Goal: Transaction & Acquisition: Purchase product/service

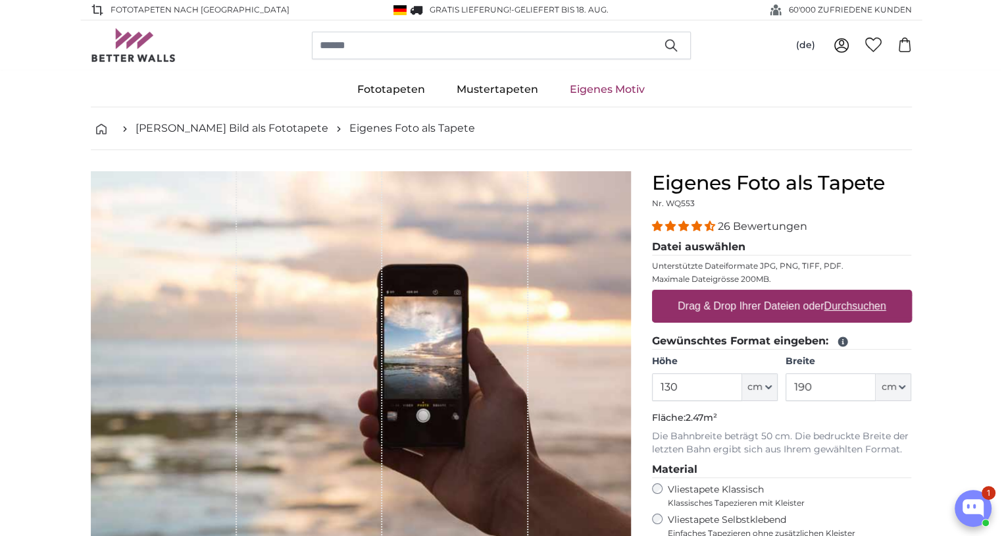
click at [719, 225] on span "26 Bewertungen" at bounding box center [762, 226] width 89 height 13
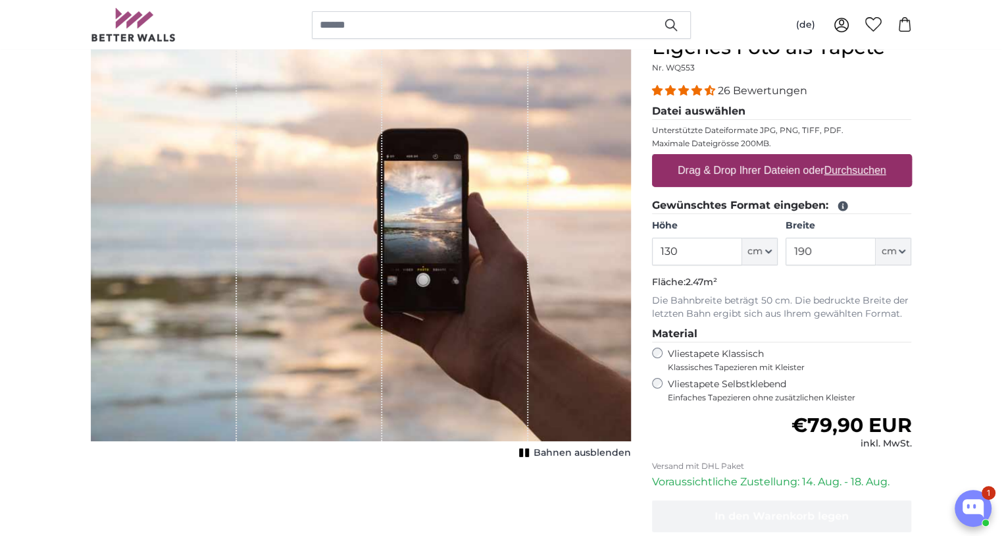
scroll to position [126, 0]
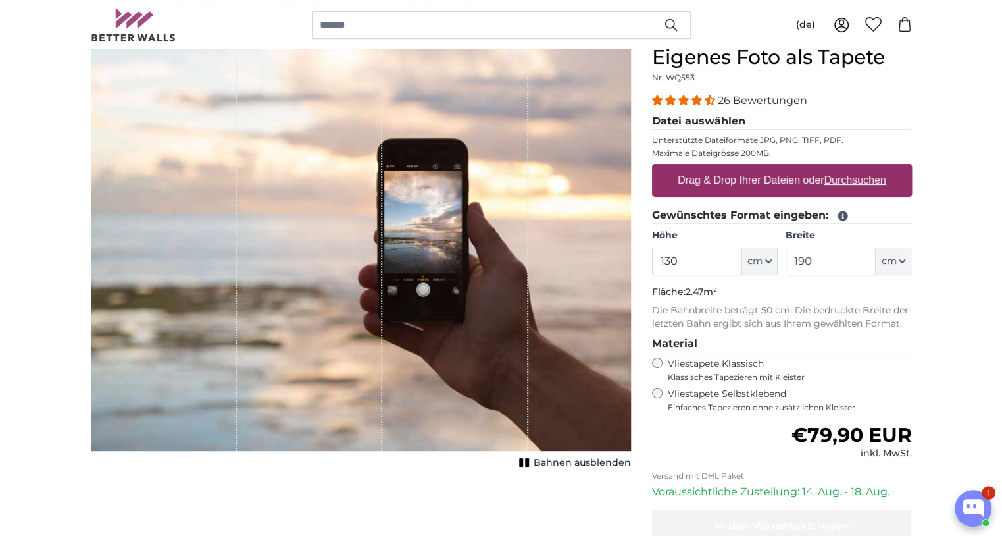
click at [846, 174] on u "Durchsuchen" at bounding box center [855, 179] width 62 height 11
click at [846, 168] on input "Drag & Drop Ihrer Dateien oder Durchsuchen" at bounding box center [782, 166] width 260 height 4
type input "**********"
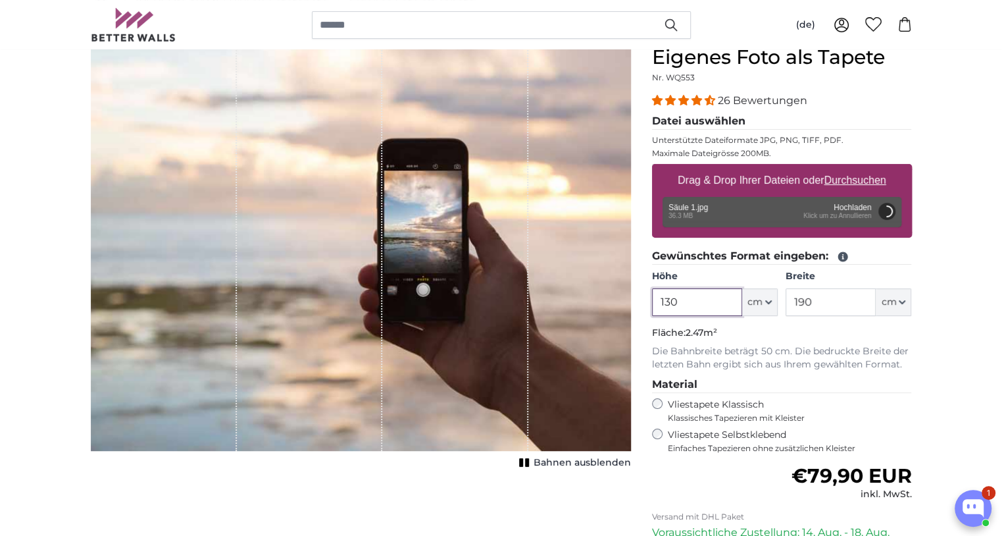
drag, startPoint x: 694, startPoint y: 297, endPoint x: 640, endPoint y: 303, distance: 53.6
click at [640, 303] on product-detail "Abbrechen Bild zuschneiden Bahnen ausblenden Eigenes Foto als Tapete Nr. WQ553 …" at bounding box center [501, 351] width 842 height 655
type input "200"
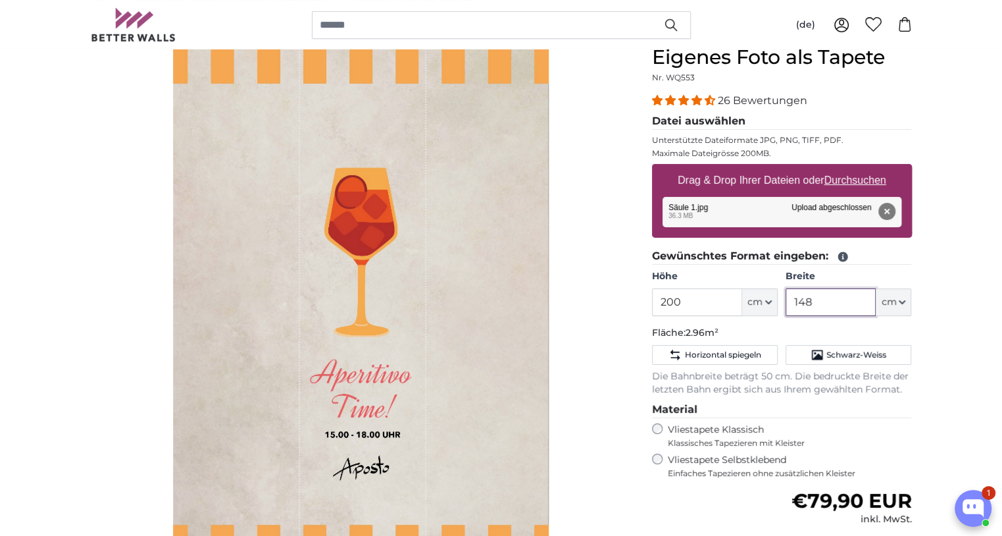
drag, startPoint x: 842, startPoint y: 295, endPoint x: 790, endPoint y: 295, distance: 52.6
click at [790, 295] on input "148" at bounding box center [831, 302] width 90 height 28
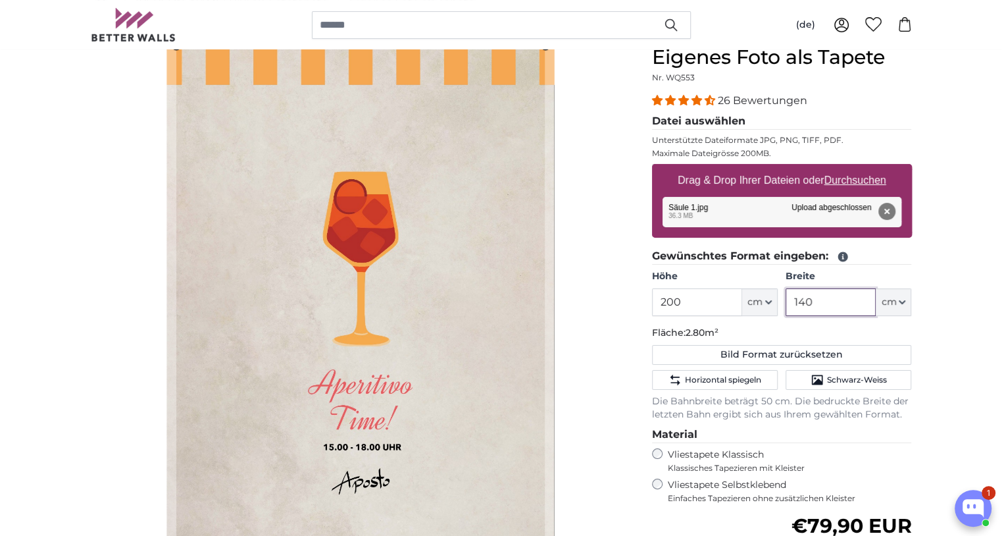
scroll to position [186, 0]
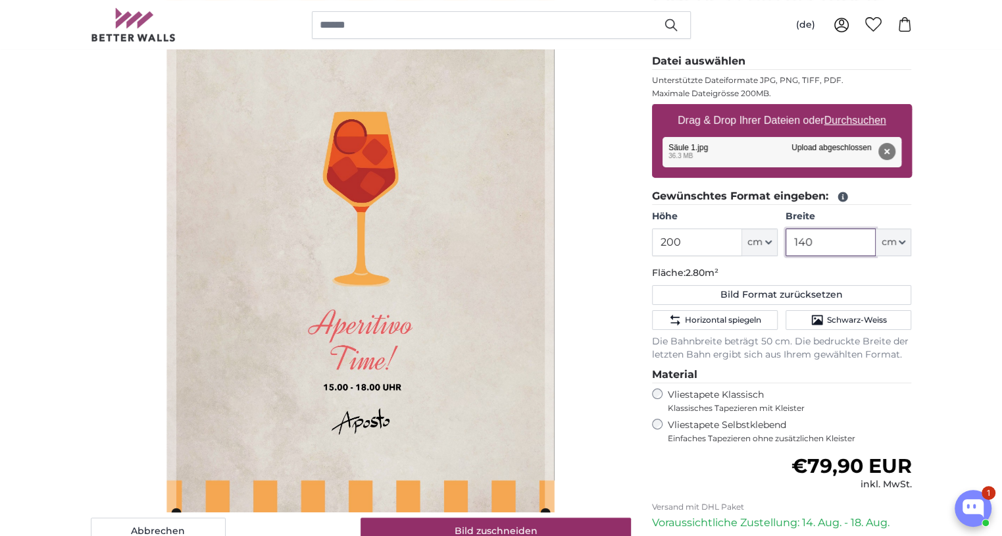
type input "140"
drag, startPoint x: 709, startPoint y: 243, endPoint x: 613, endPoint y: 243, distance: 96.1
click at [613, 243] on product-detail "Abbrechen Bild zuschneiden Bahnen ausblenden Eigenes Foto als Tapete Nr. WQ553 …" at bounding box center [501, 316] width 842 height 705
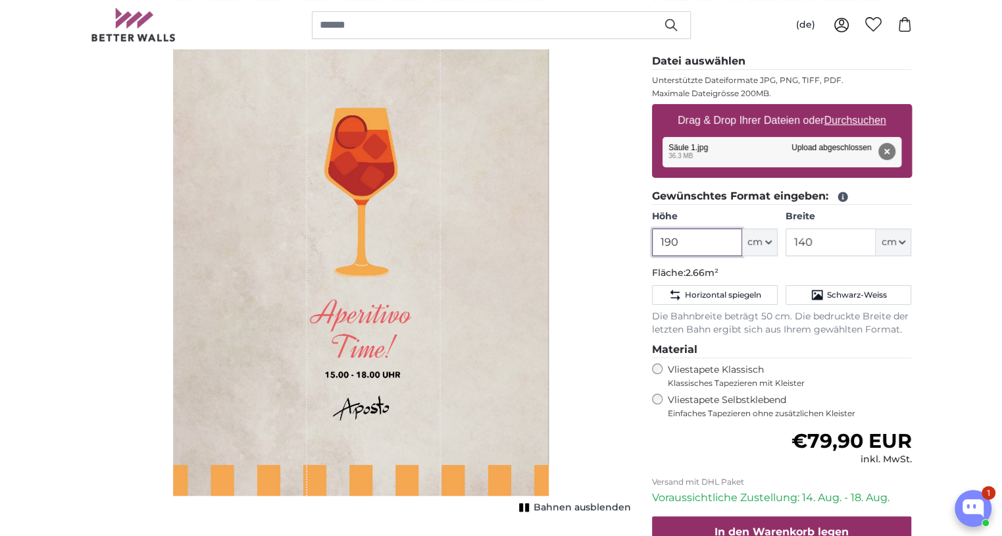
type input "190"
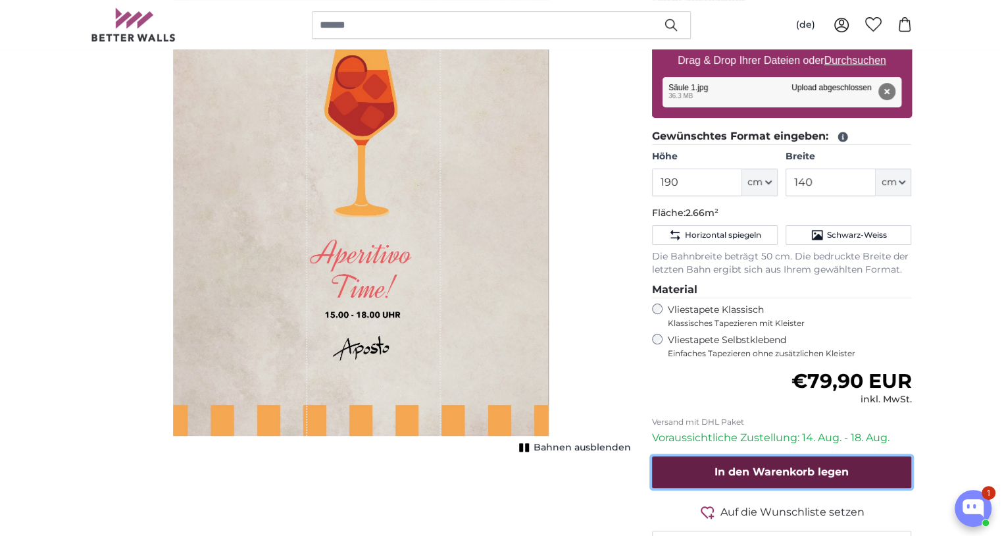
click at [779, 469] on span "In den Warenkorb legen" at bounding box center [782, 471] width 134 height 13
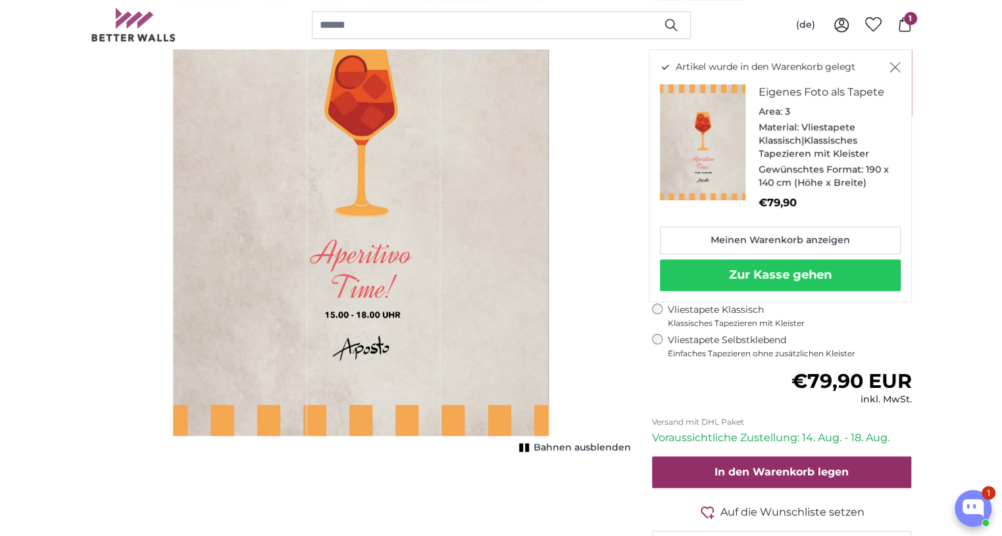
scroll to position [66, 0]
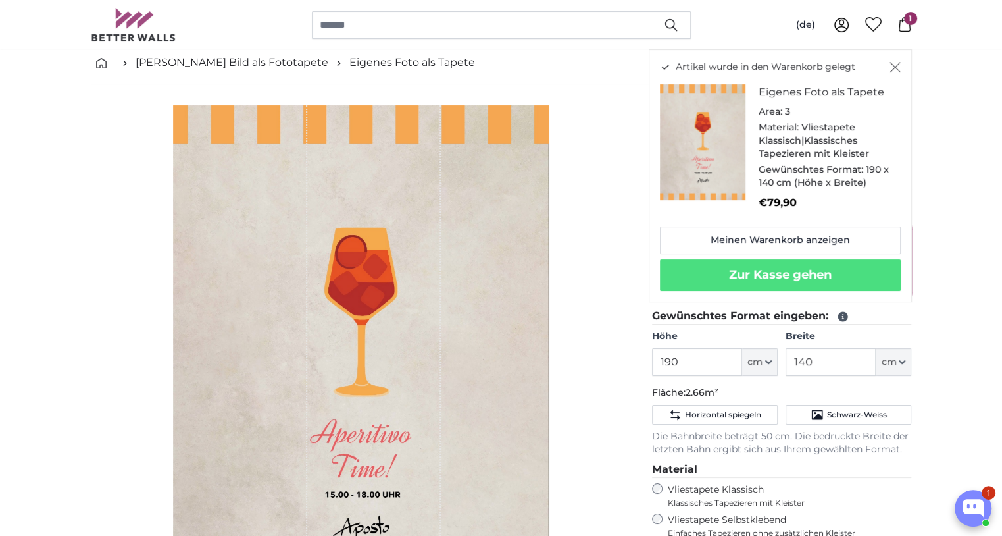
click at [898, 58] on div "Artikel wurde in den Warenkorb gelegt Eigenes Foto als Tapete Area: 3 Material:…" at bounding box center [780, 175] width 263 height 253
click at [892, 72] on icon "Schließen" at bounding box center [895, 67] width 11 height 11
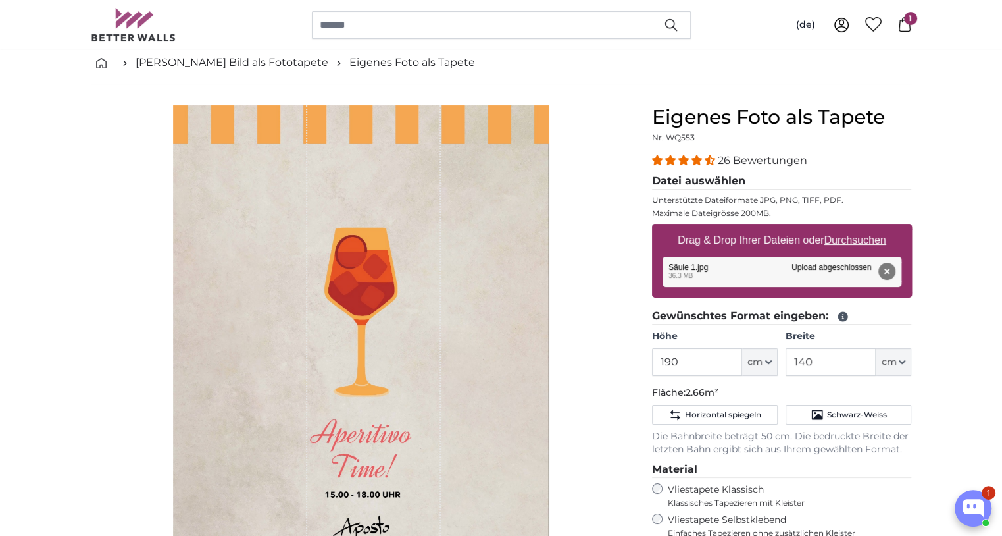
click at [856, 238] on u "Durchsuchen" at bounding box center [855, 239] width 62 height 11
click at [856, 228] on input "Drag & Drop Ihrer Dateien oder Durchsuchen" at bounding box center [782, 226] width 260 height 4
type input "**********"
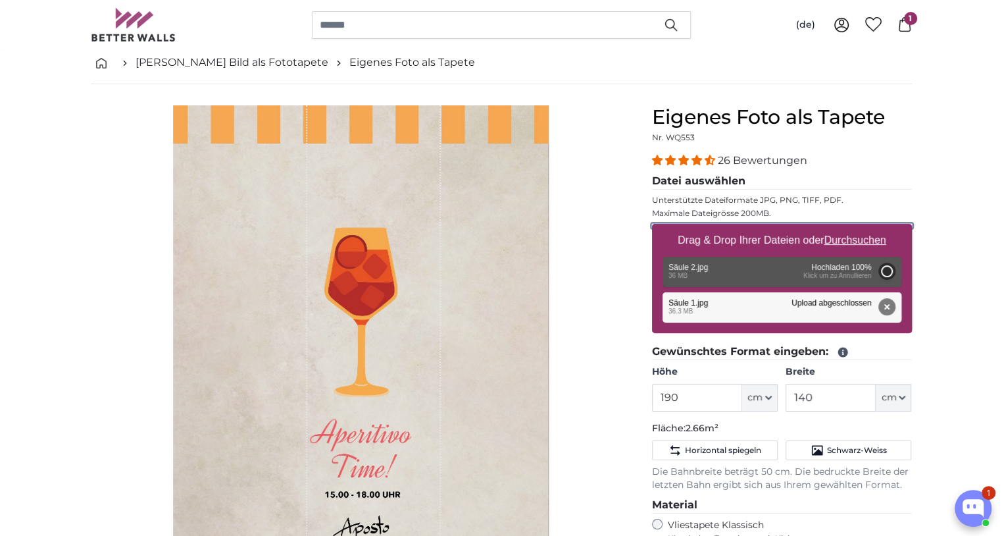
type input "200"
type input "148"
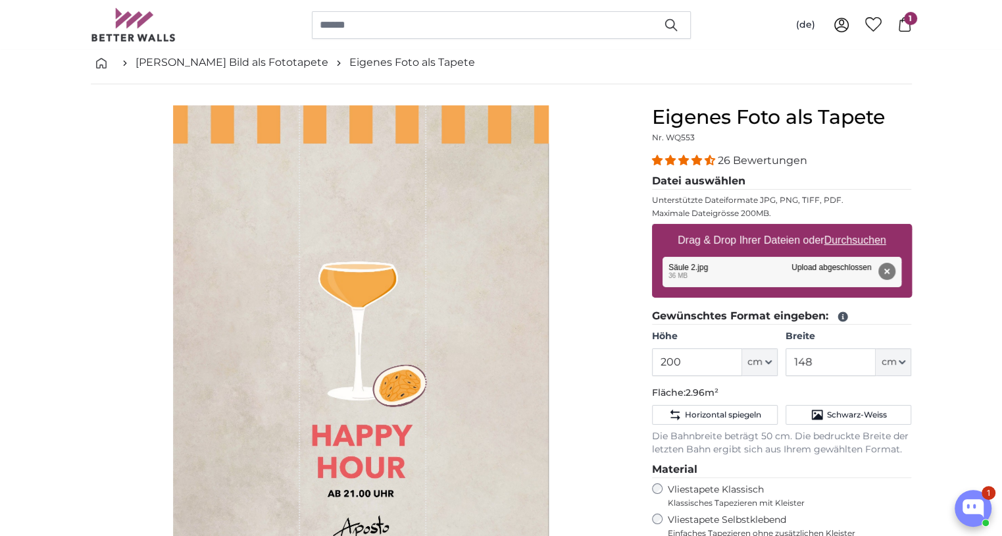
click at [905, 24] on icon at bounding box center [905, 24] width 14 height 14
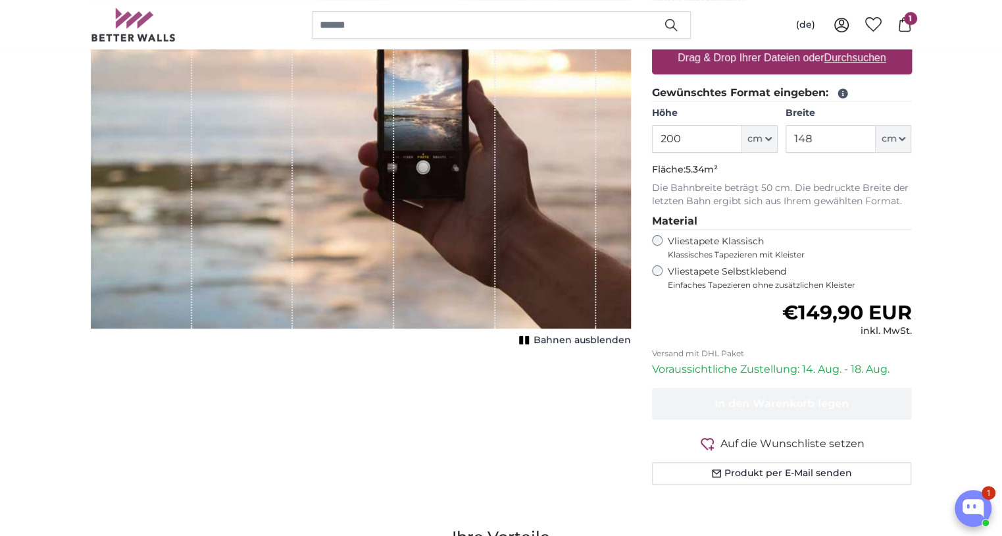
scroll to position [126, 0]
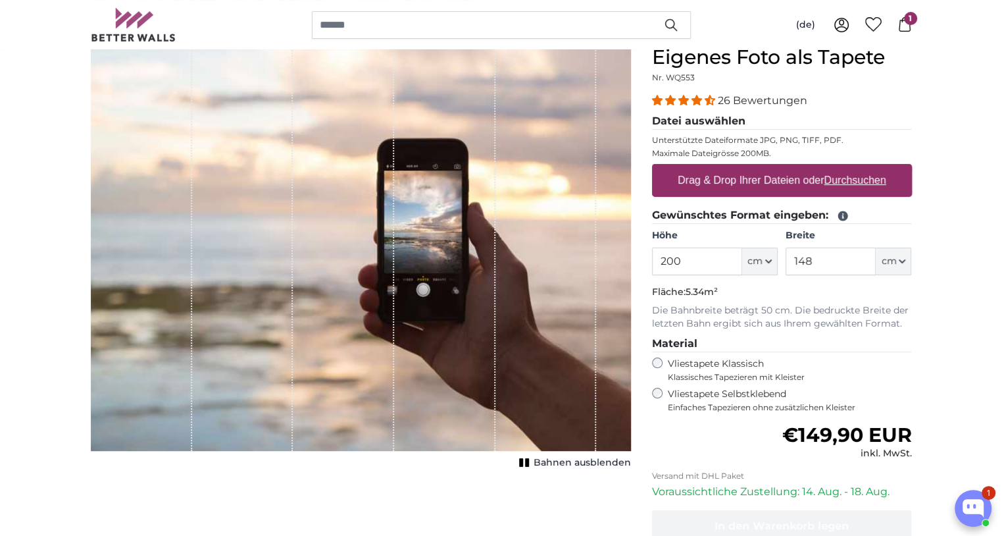
drag, startPoint x: 693, startPoint y: 257, endPoint x: 618, endPoint y: 253, distance: 75.1
click at [618, 253] on product-detail "Abbrechen Bild zuschneiden Bahnen ausblenden Eigenes Foto als Tapete Nr. WQ553 …" at bounding box center [501, 331] width 842 height 614
type input "190"
click at [846, 178] on u "Durchsuchen" at bounding box center [855, 179] width 62 height 11
click at [846, 168] on input "Drag & Drop Ihrer Dateien oder Durchsuchen" at bounding box center [782, 166] width 260 height 4
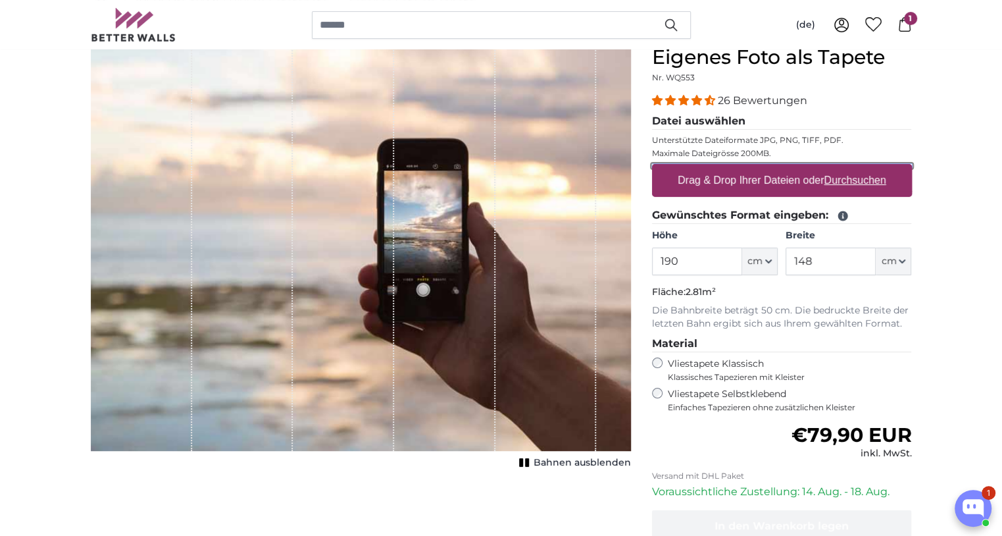
type input "**********"
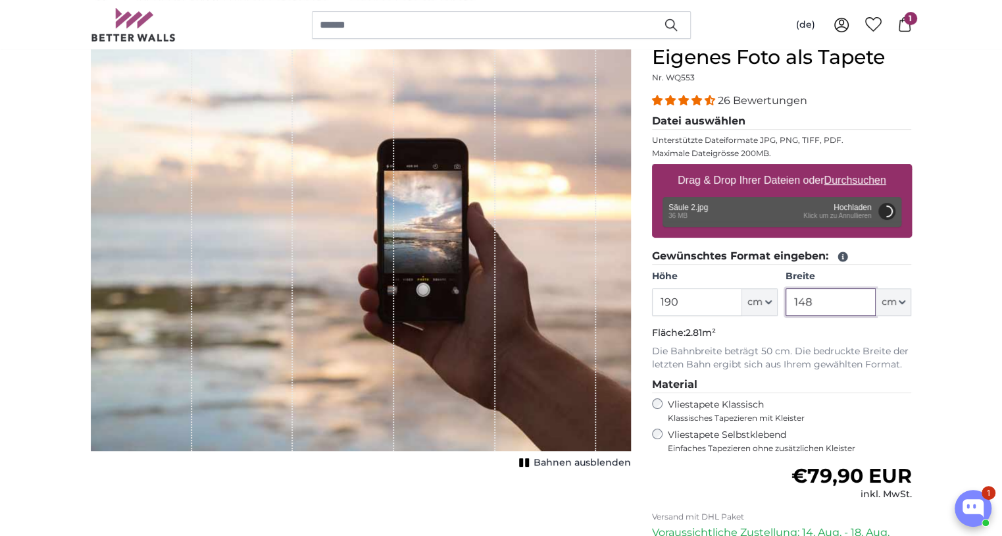
drag, startPoint x: 852, startPoint y: 300, endPoint x: 728, endPoint y: 293, distance: 124.6
click at [728, 293] on div "Höhe 190 ft cm Centimeter (cm) Inches (inch) Feet (ft. in.) Breite 148 ft cm Ce…" at bounding box center [782, 293] width 260 height 46
type input "140"
type input "200"
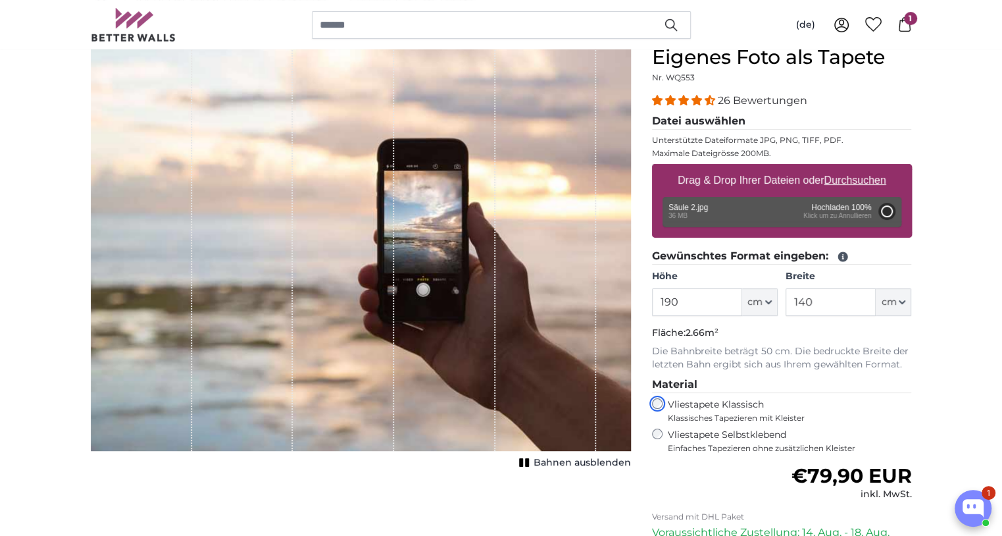
type input "148"
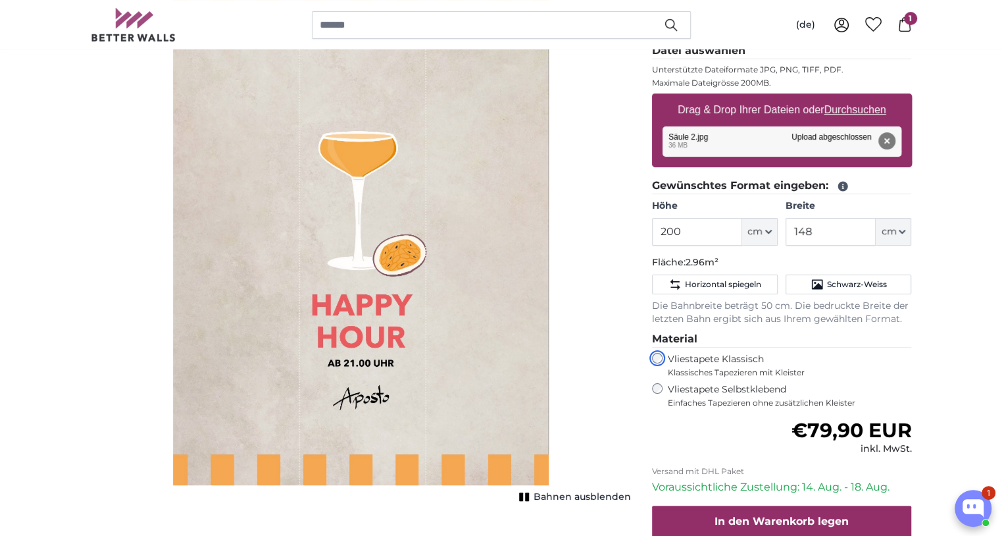
scroll to position [186, 0]
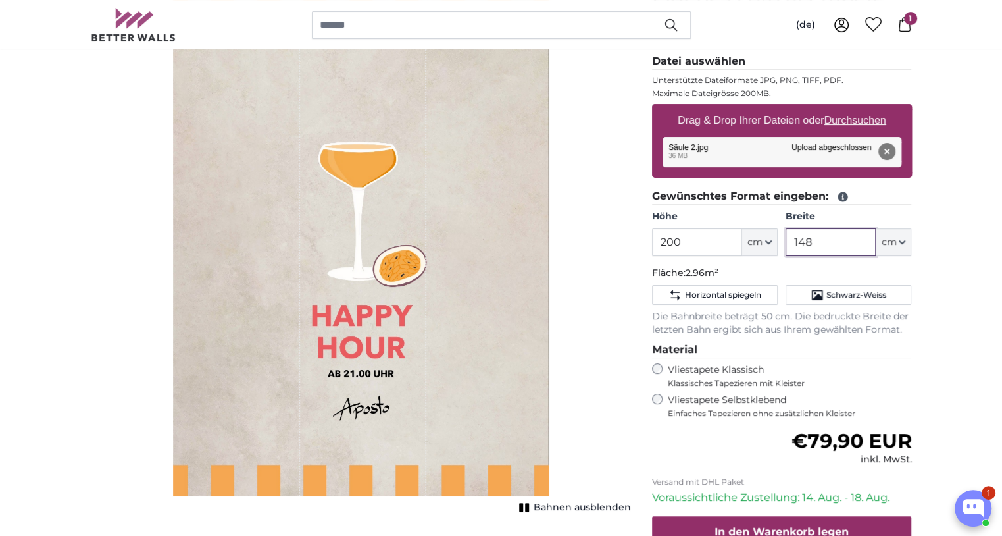
click at [845, 243] on input "148" at bounding box center [831, 242] width 90 height 28
drag, startPoint x: 622, startPoint y: 243, endPoint x: 576, endPoint y: 241, distance: 46.7
click at [576, 241] on product-detail "Abbrechen Bild zuschneiden Bahnen ausblenden Eigenes Foto als Tapete Nr. WQ553 …" at bounding box center [501, 304] width 842 height 680
type input "190"
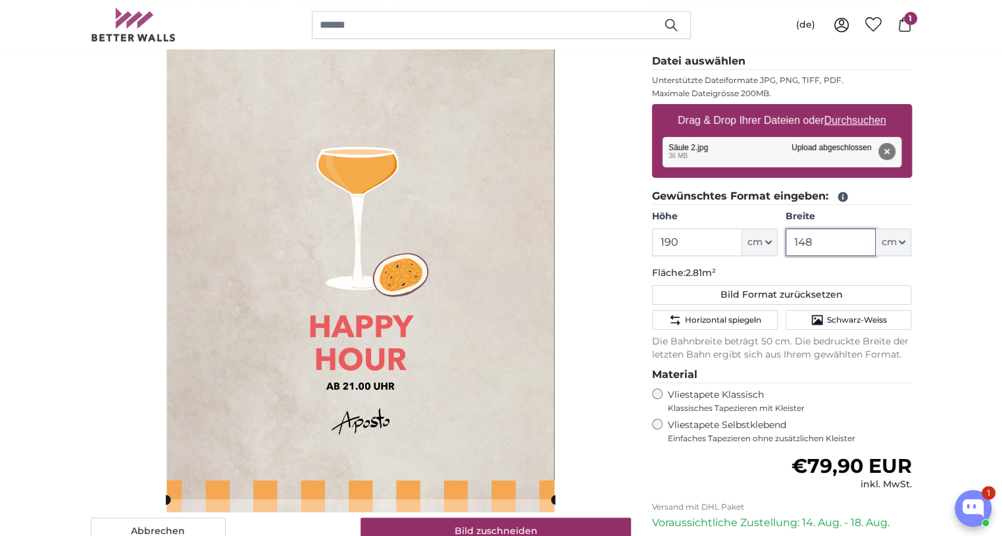
click at [825, 241] on input "148" at bounding box center [831, 242] width 90 height 28
type input "140"
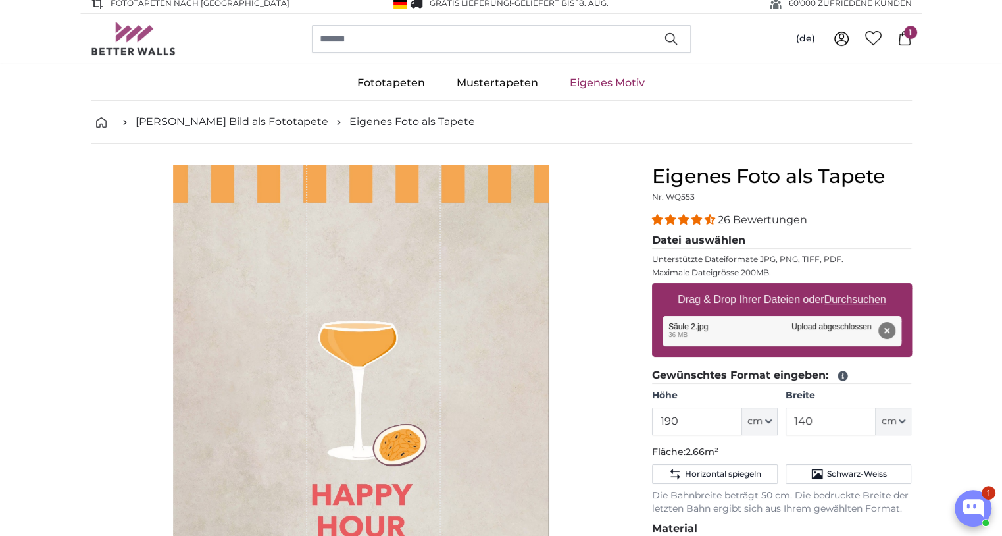
scroll to position [425, 0]
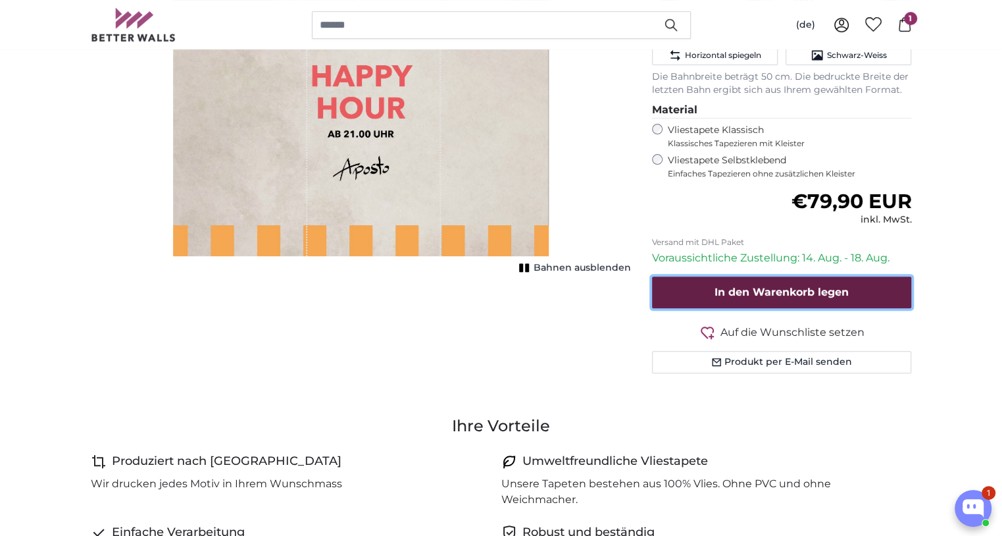
click at [796, 292] on span "In den Warenkorb legen" at bounding box center [782, 292] width 134 height 13
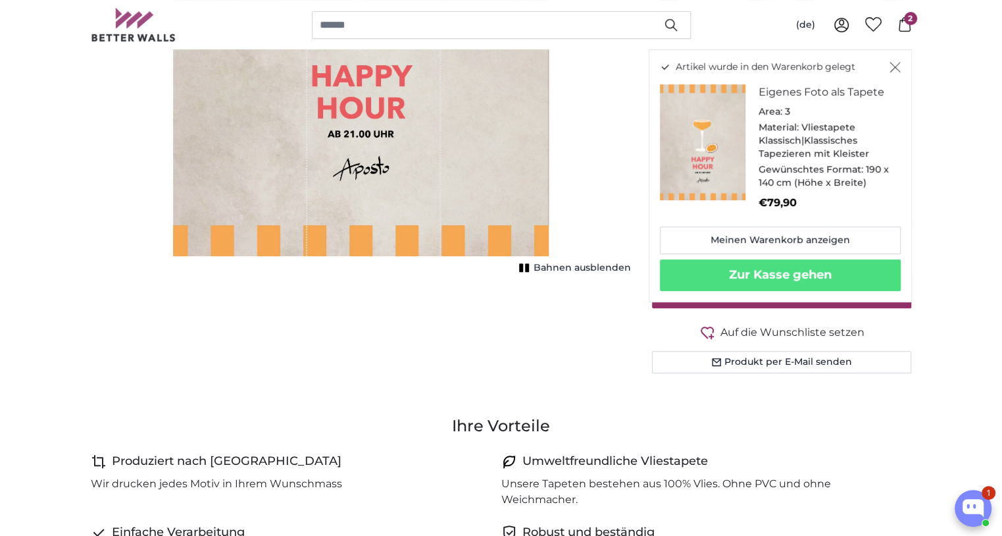
click at [892, 64] on icon "Schließen" at bounding box center [895, 67] width 11 height 11
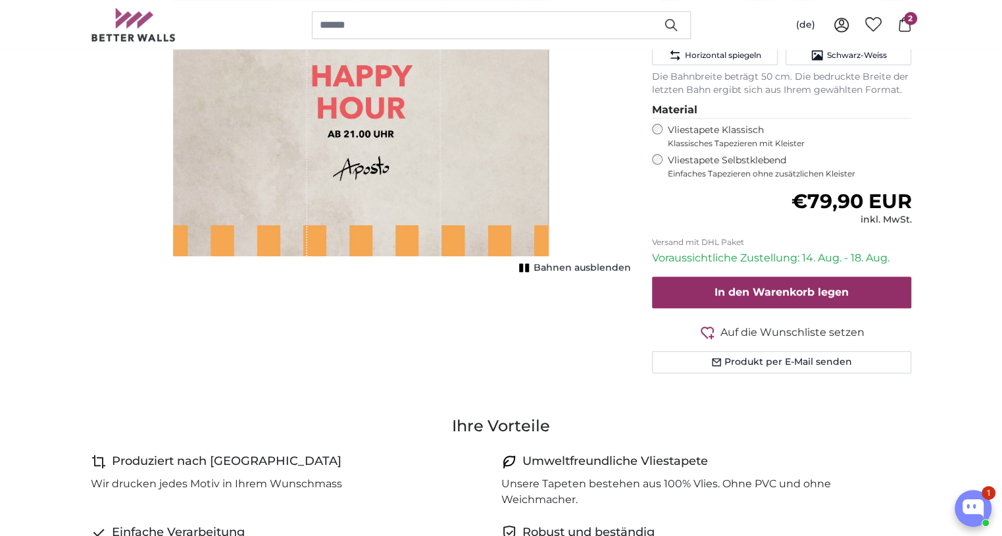
scroll to position [126, 0]
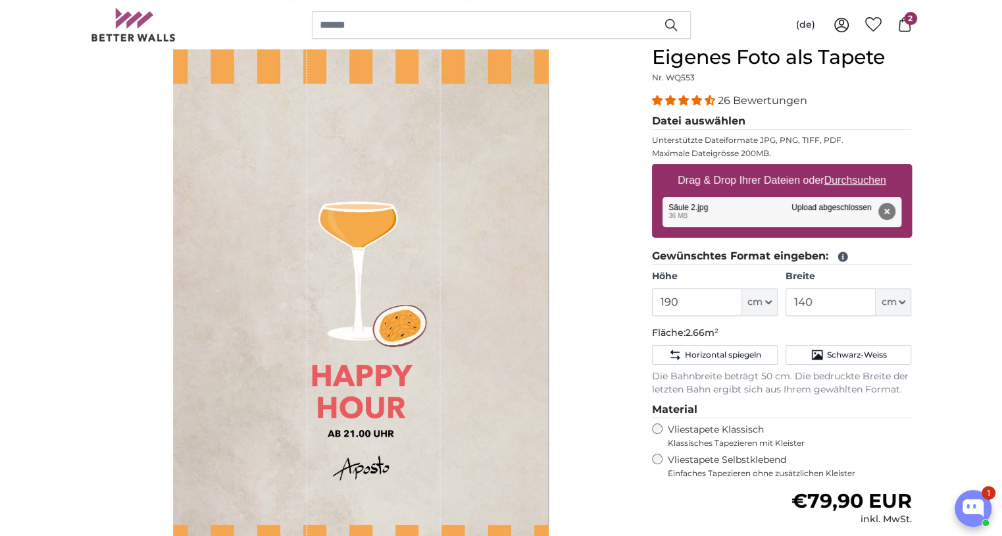
click at [834, 205] on div "Entfernen Nochmal versuchen Entfernen Hochladen Abbrechen Nochmal versuchen Ent…" at bounding box center [782, 212] width 239 height 30
click at [848, 174] on u "Durchsuchen" at bounding box center [855, 179] width 62 height 11
click at [848, 168] on input "Drag & Drop Ihrer Dateien oder Durchsuchen" at bounding box center [782, 166] width 260 height 4
type input "**********"
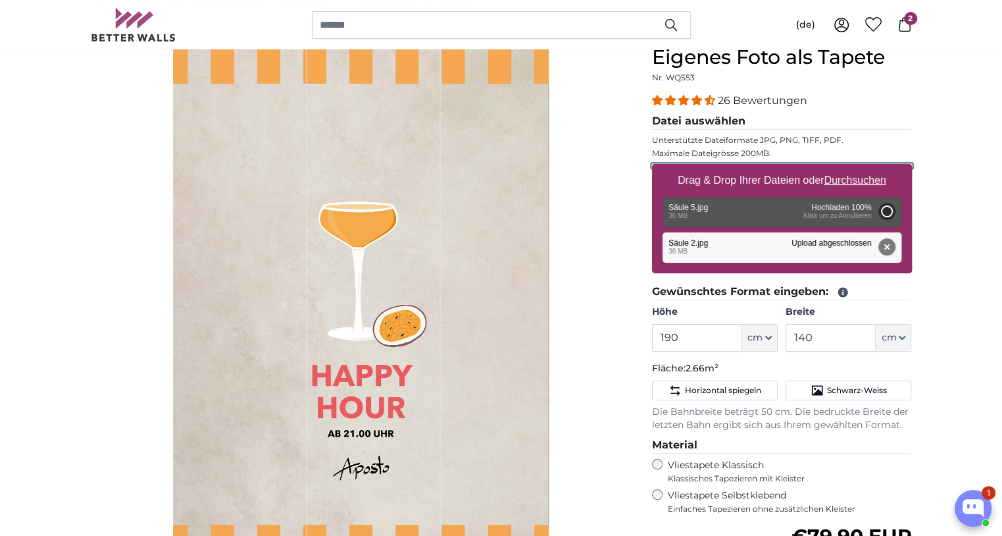
type input "200"
type input "148"
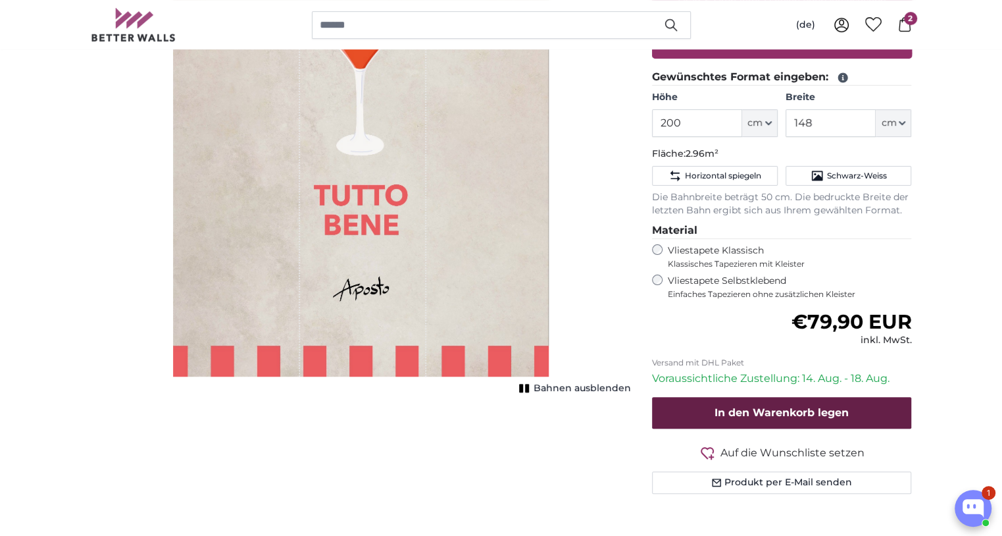
scroll to position [305, 0]
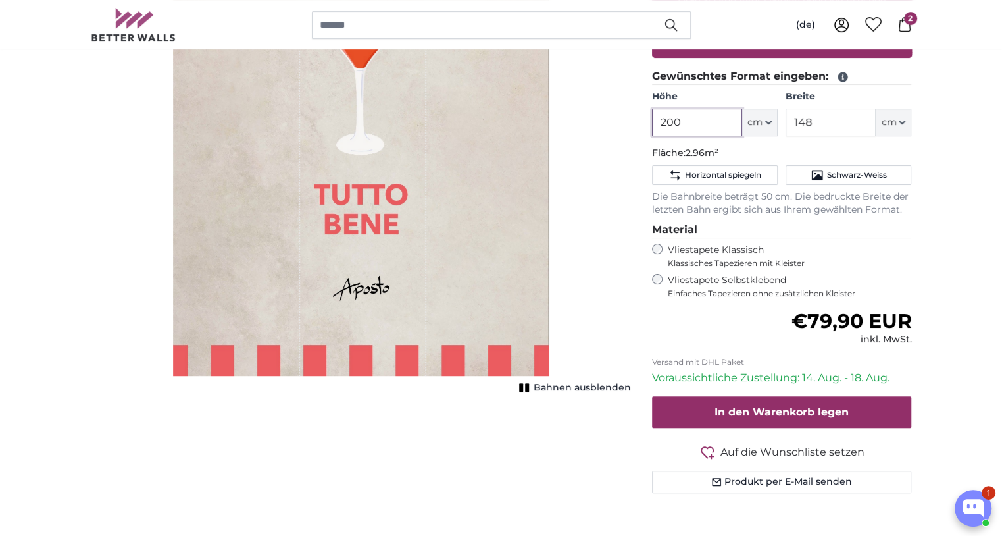
click at [684, 118] on input "200" at bounding box center [697, 123] width 90 height 28
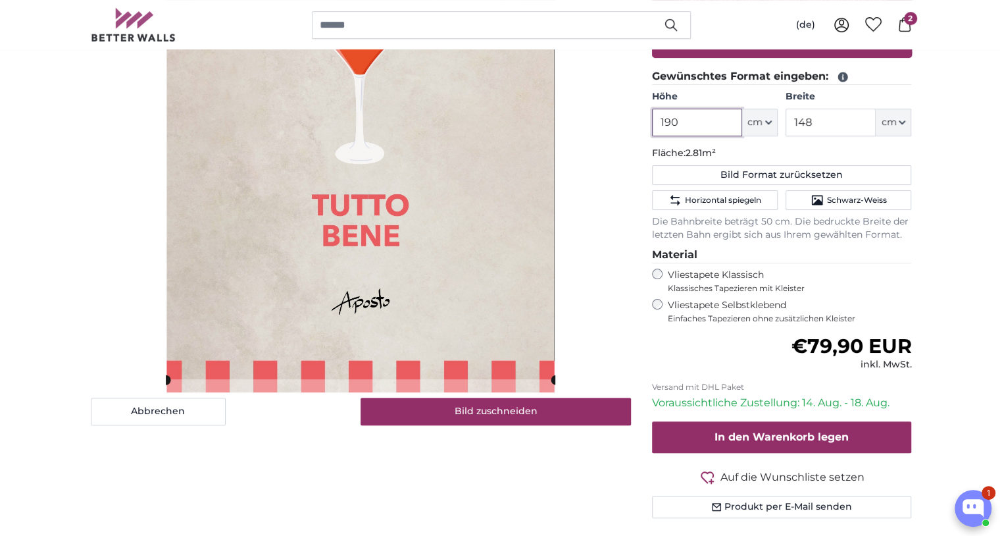
type input "190"
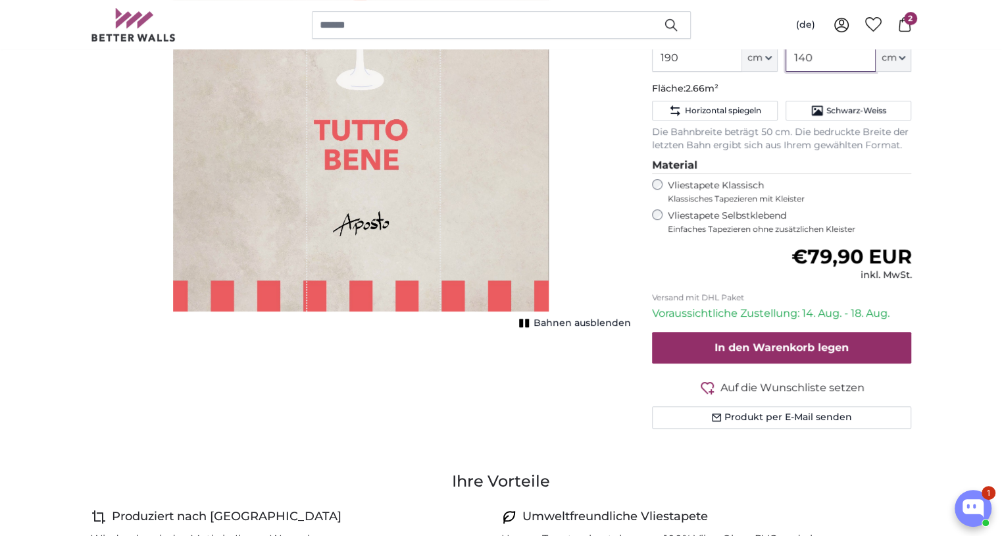
scroll to position [295, 0]
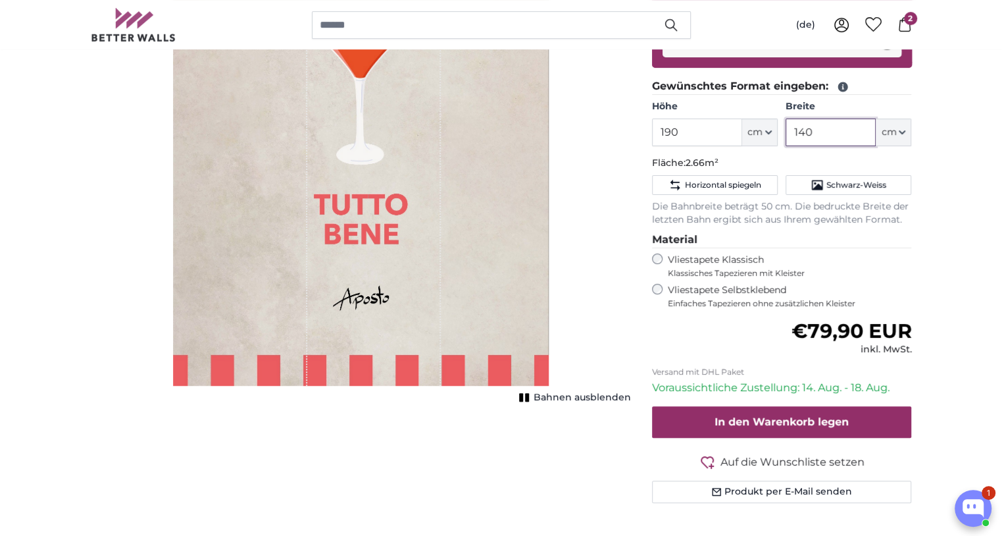
type input "140"
click at [892, 341] on span "€79,90 EUR" at bounding box center [851, 330] width 120 height 24
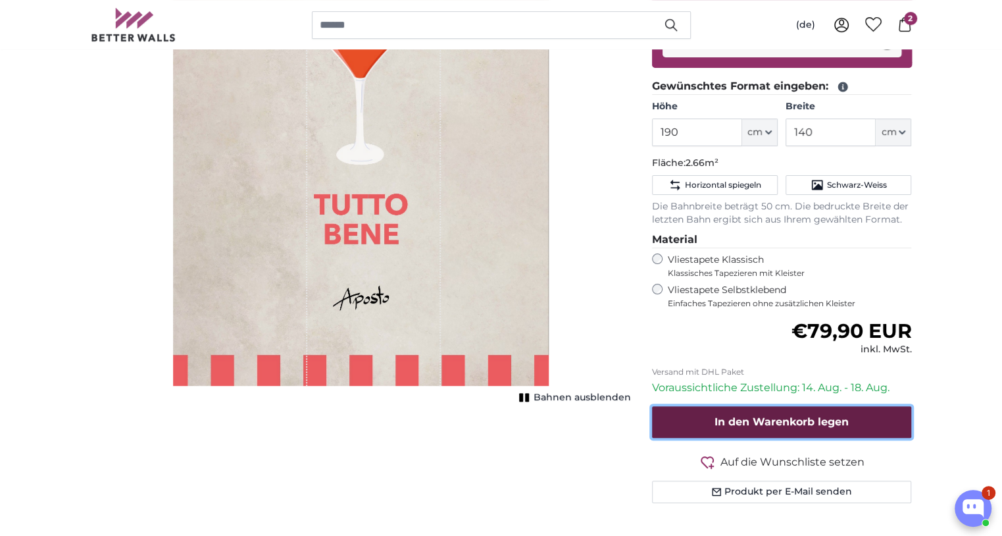
click at [761, 422] on span "In den Warenkorb legen" at bounding box center [782, 421] width 134 height 13
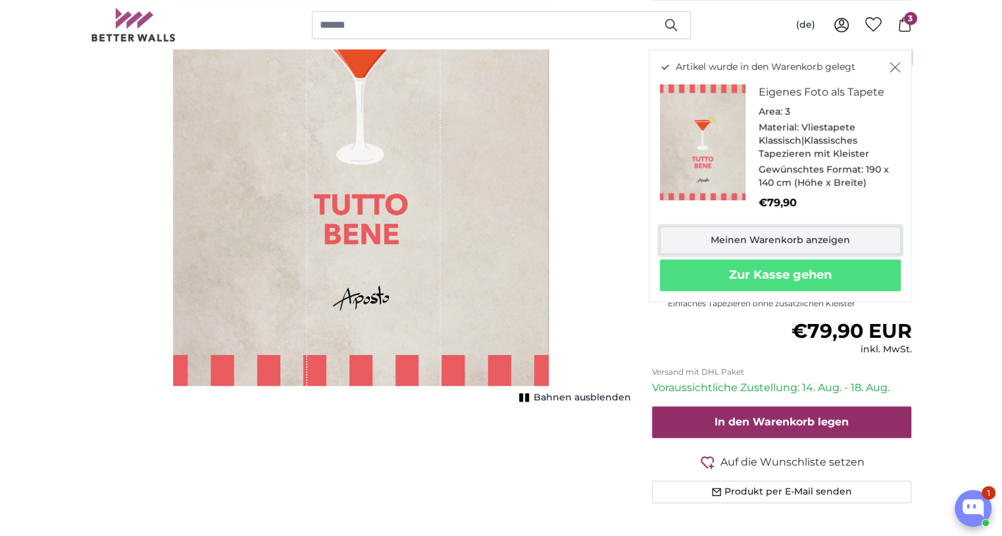
click at [764, 248] on link "Meinen Warenkorb anzeigen" at bounding box center [780, 240] width 241 height 28
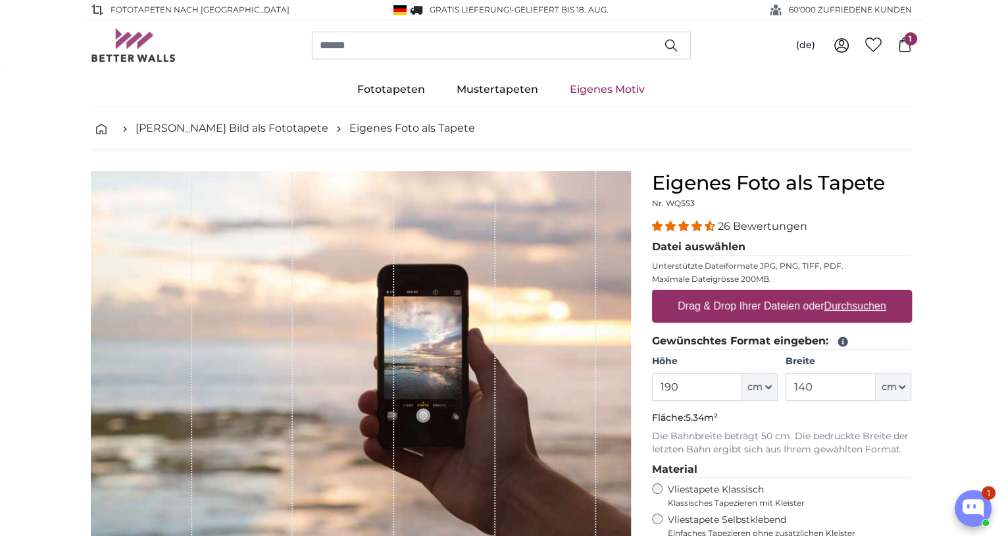
click at [907, 52] on icon at bounding box center [905, 45] width 12 height 14
click at [737, 302] on label "Drag & Drop Ihrer Dateien oder Durchsuchen" at bounding box center [782, 306] width 219 height 26
click at [737, 293] on input "Drag & Drop Ihrer Dateien oder Durchsuchen" at bounding box center [782, 292] width 260 height 4
type input "**********"
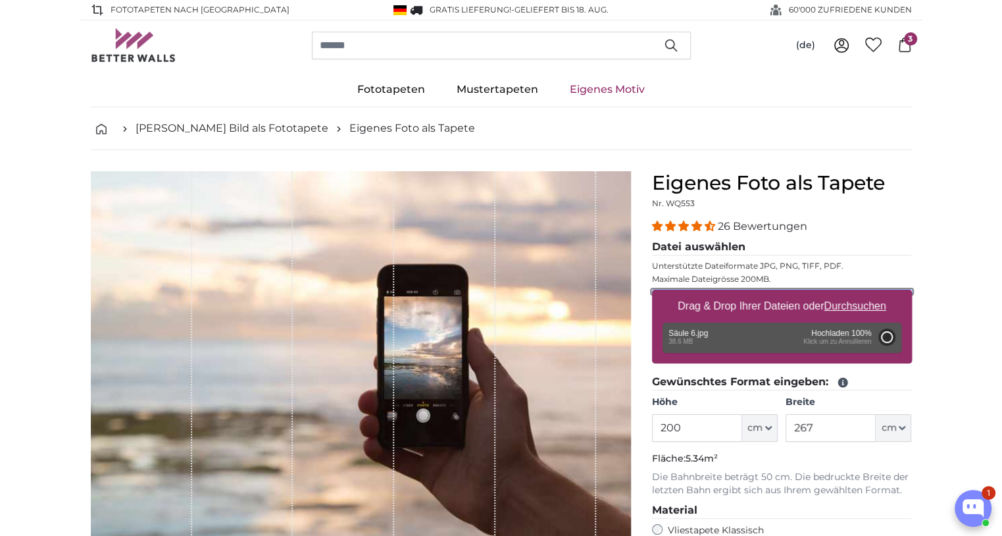
type input "148"
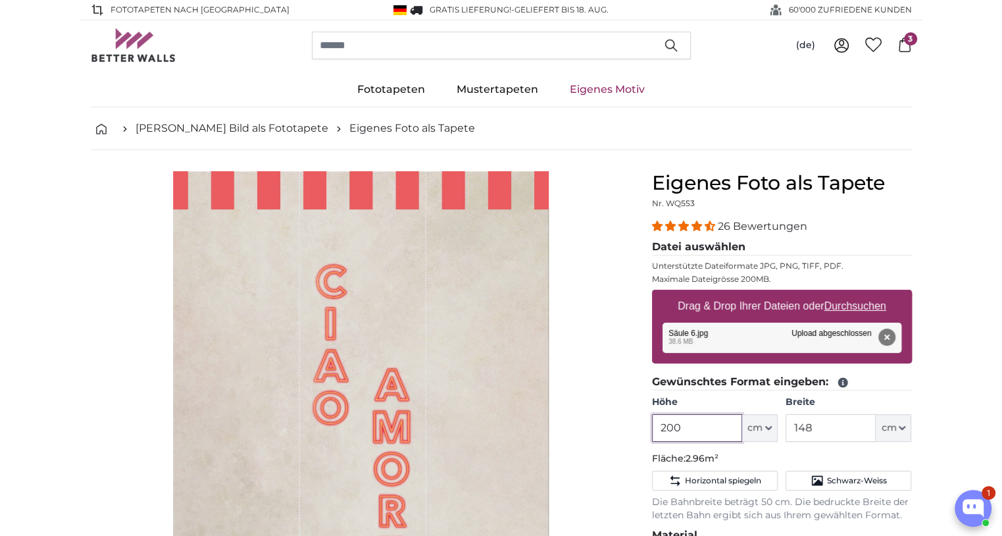
click at [698, 427] on input "200" at bounding box center [697, 428] width 90 height 28
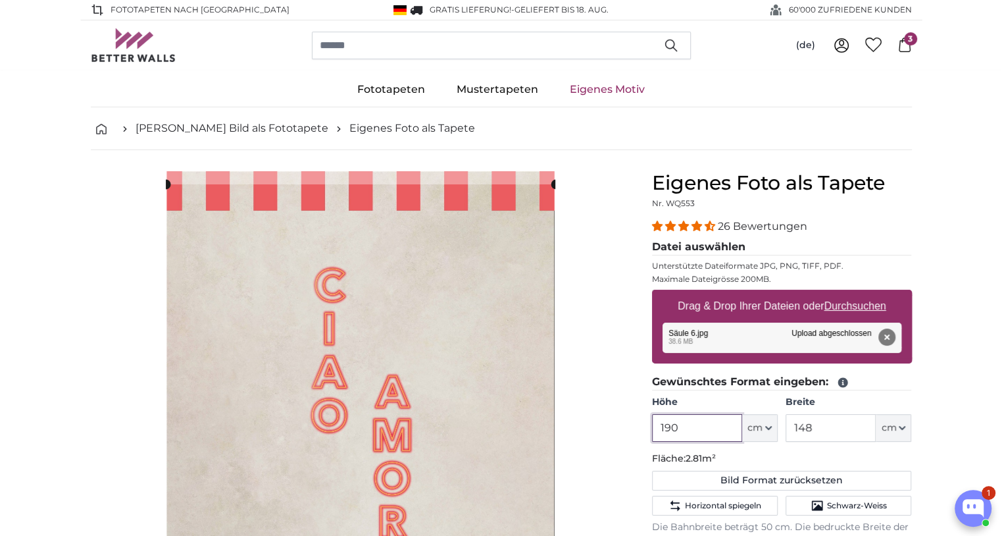
type input "190"
click at [830, 422] on input "148" at bounding box center [831, 428] width 90 height 28
type input "104"
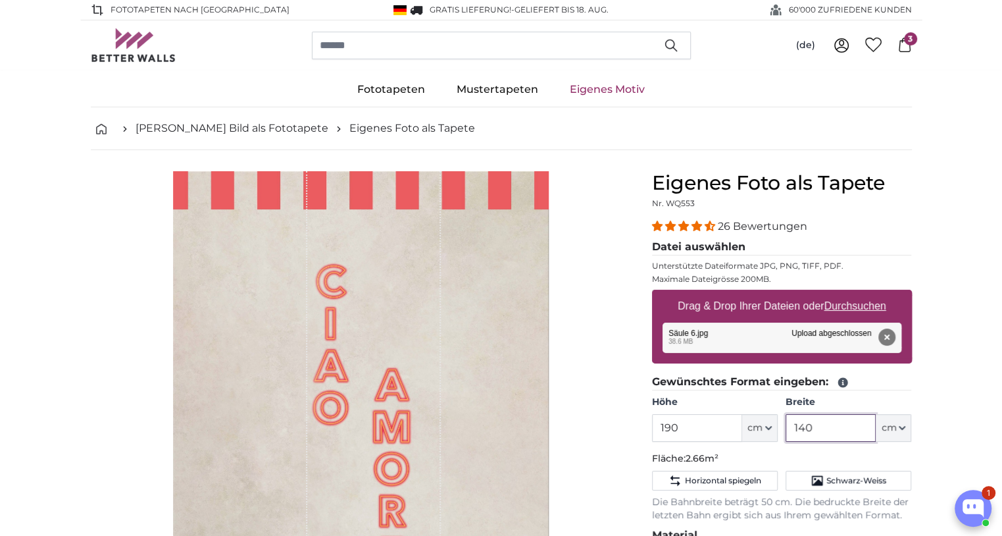
type input "140"
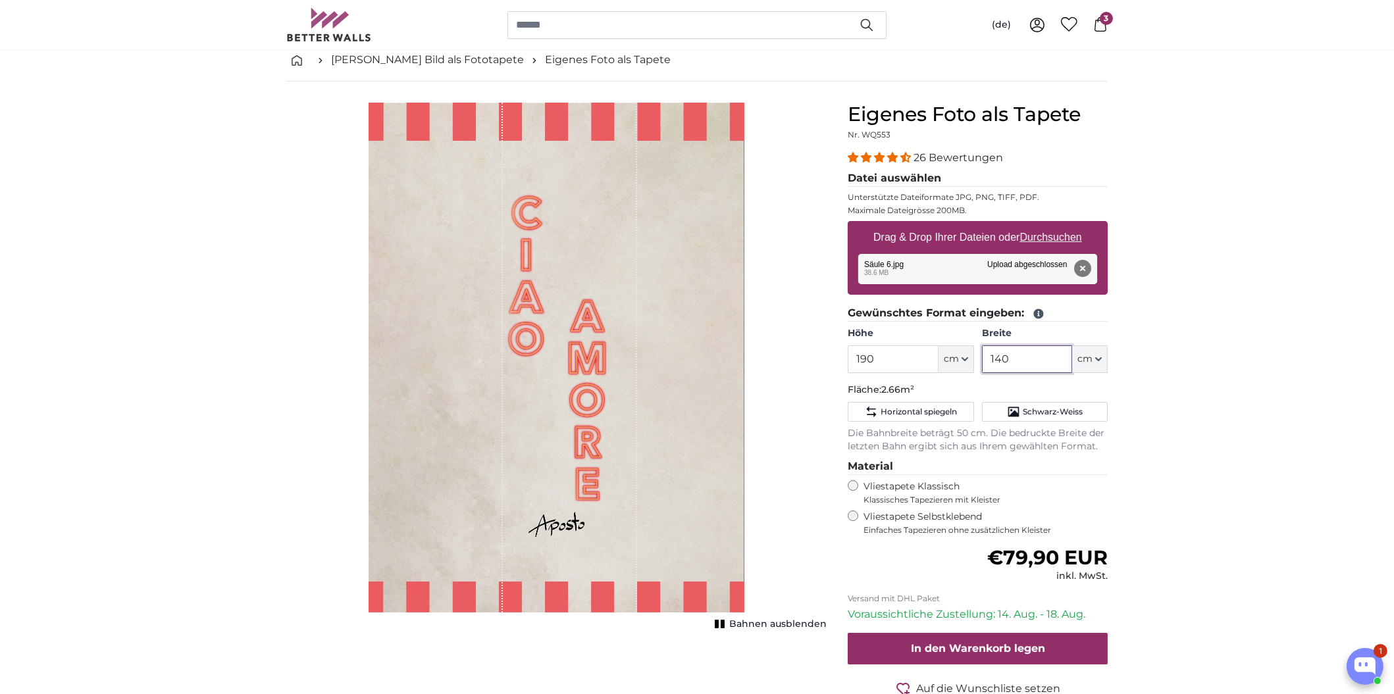
scroll to position [59, 0]
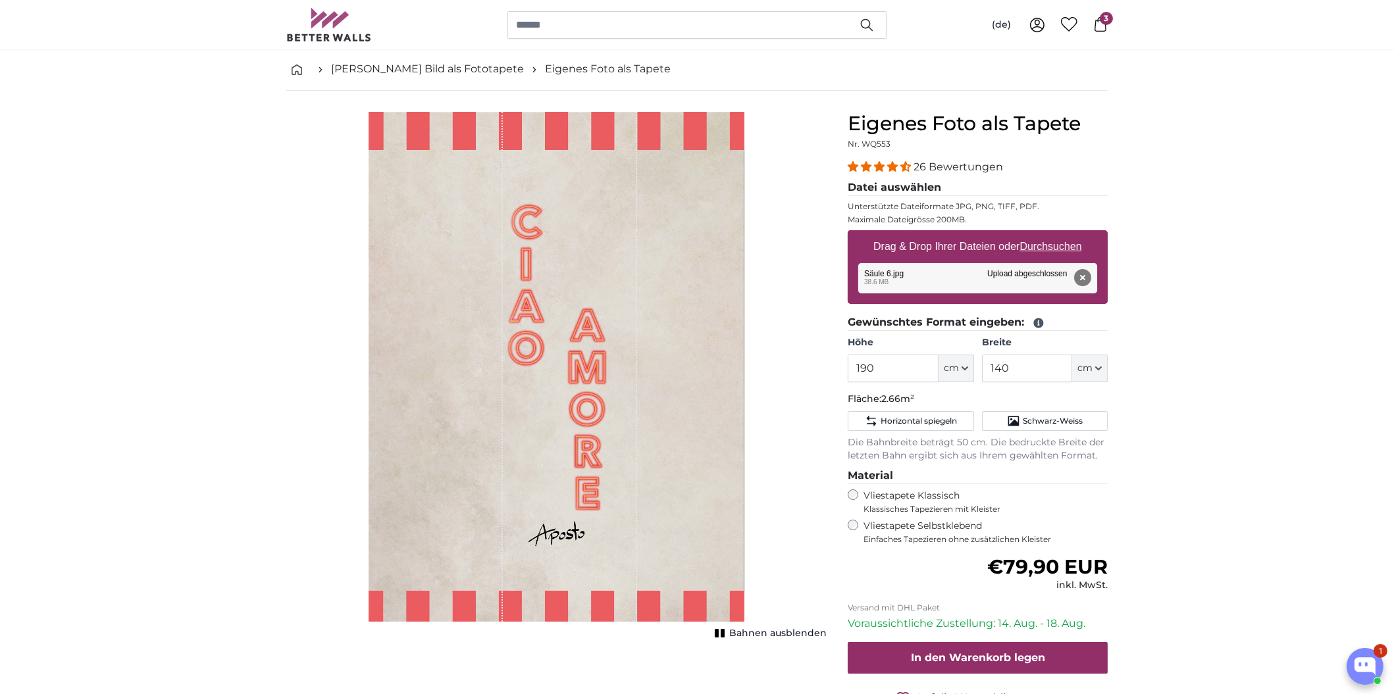
click at [642, 386] on div "1 of 1" at bounding box center [556, 367] width 376 height 510
